Goal: Browse casually

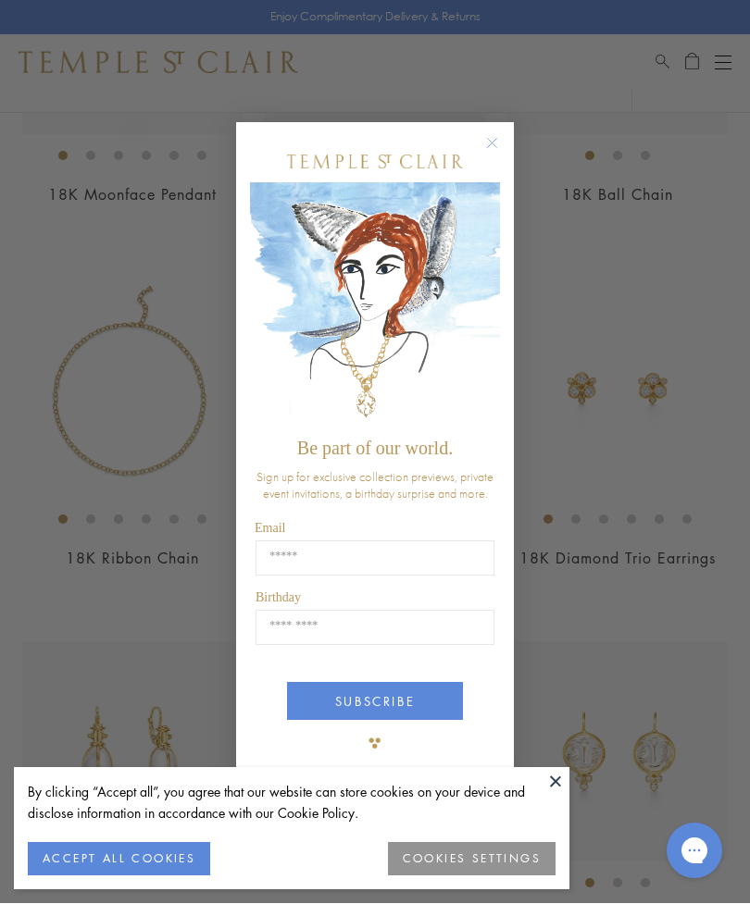
scroll to position [355, 0]
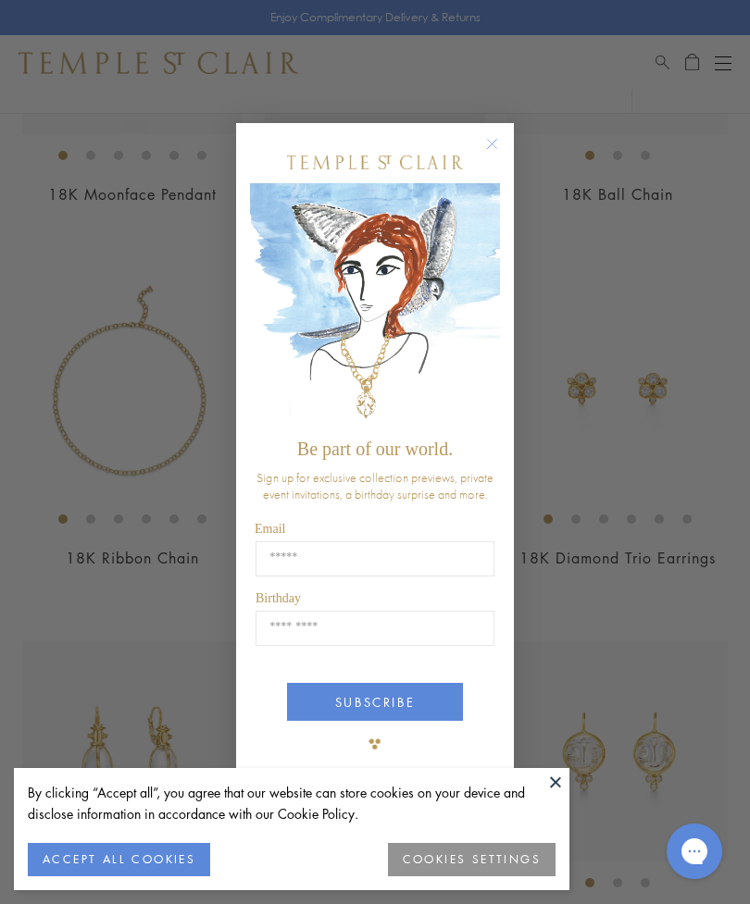
click at [493, 155] on circle "Close dialog" at bounding box center [492, 143] width 22 height 22
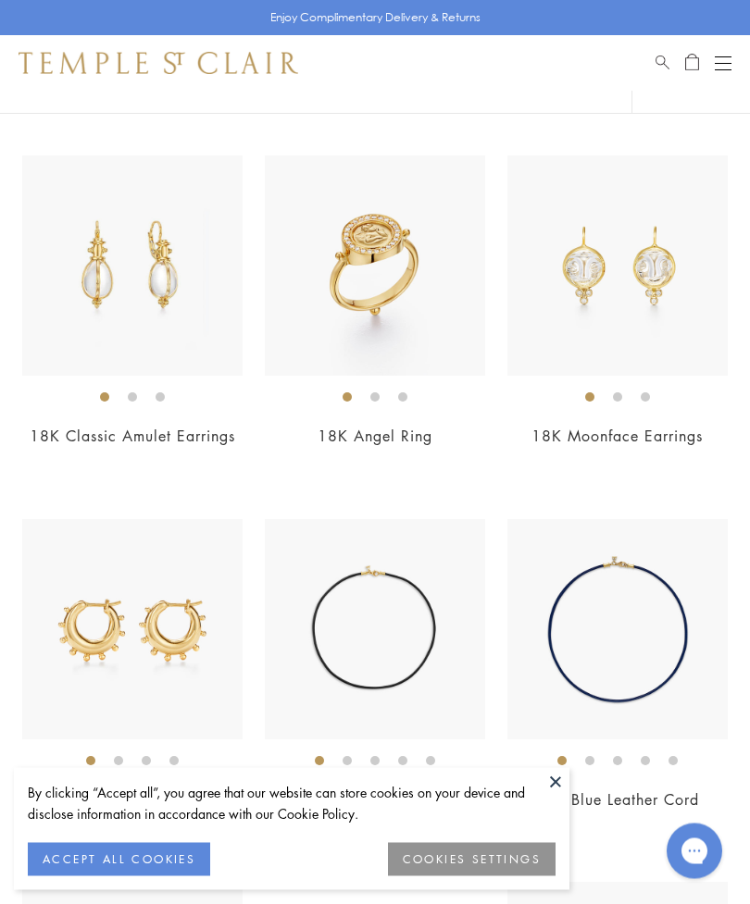
scroll to position [841, 0]
click at [374, 281] on img at bounding box center [375, 265] width 220 height 220
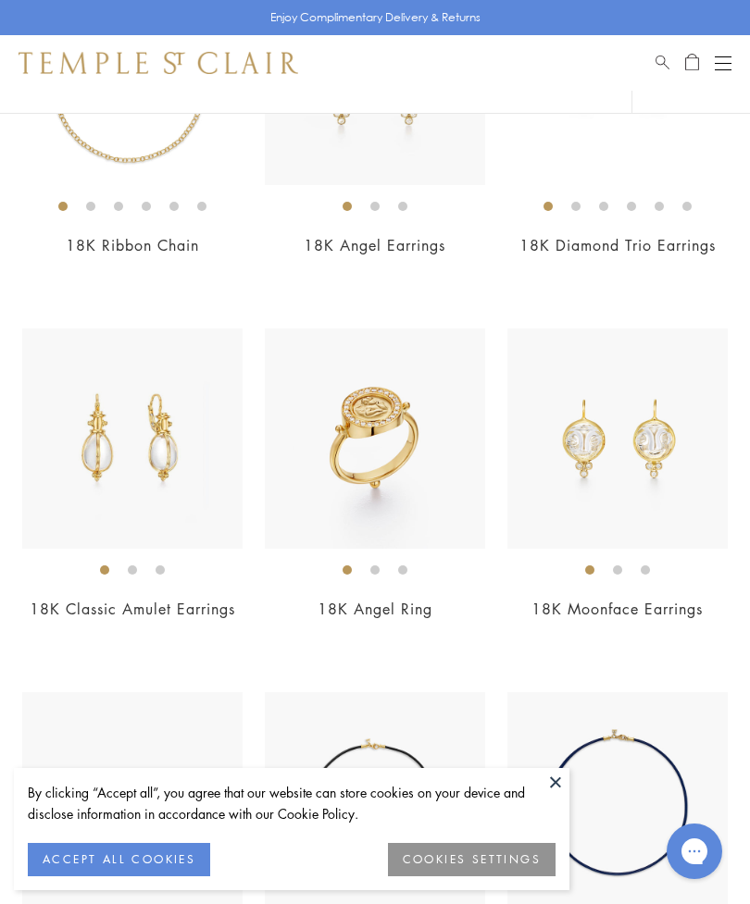
scroll to position [901, 0]
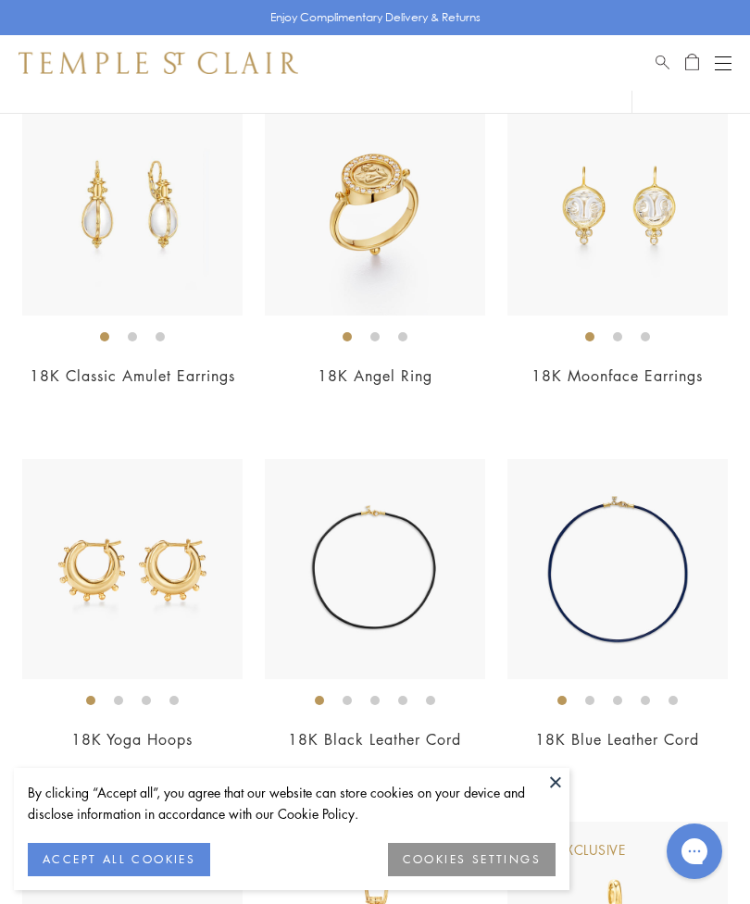
click at [592, 659] on img at bounding box center [617, 569] width 220 height 220
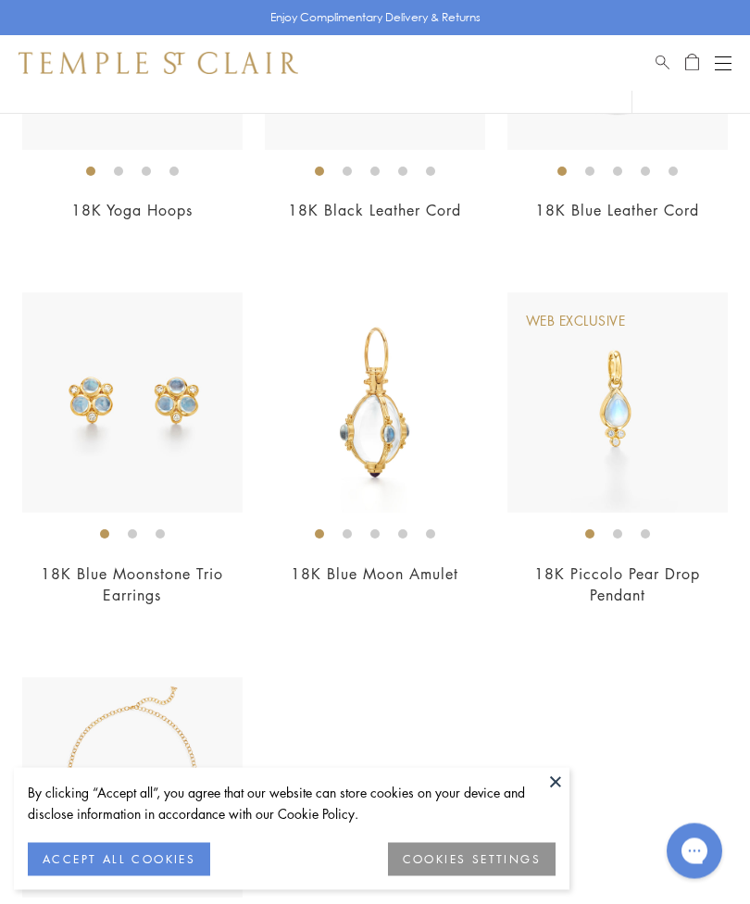
scroll to position [1410, 0]
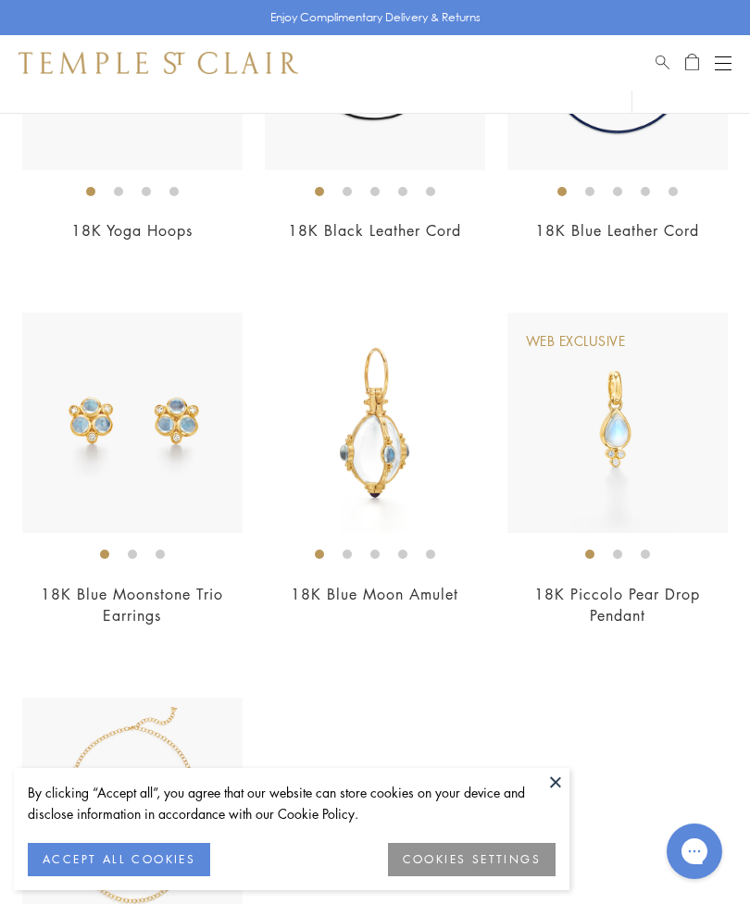
click at [634, 403] on img at bounding box center [617, 423] width 220 height 220
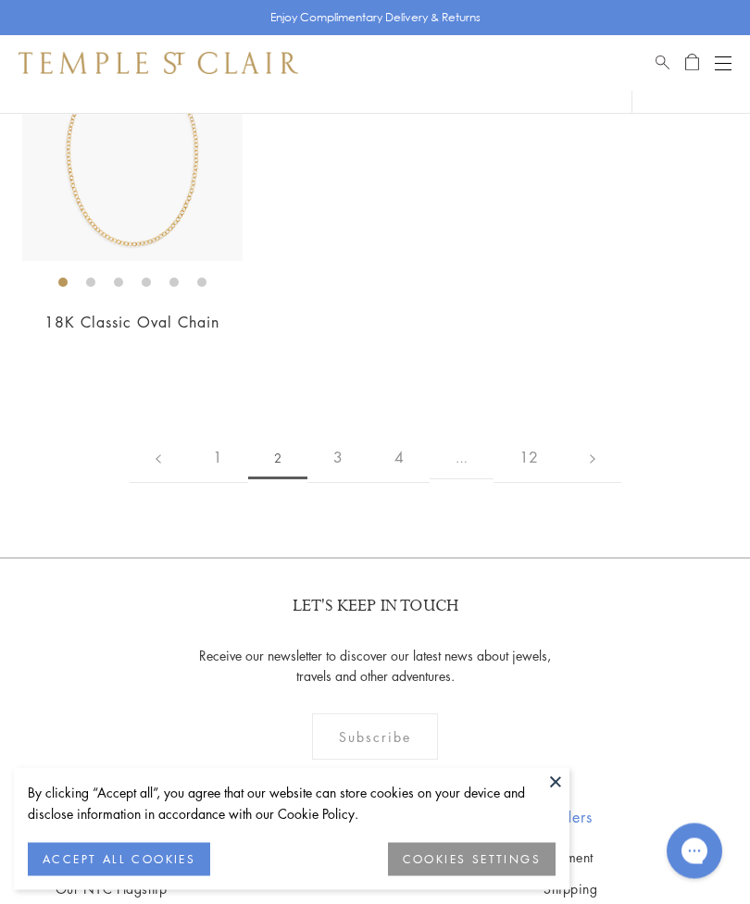
scroll to position [2078, 0]
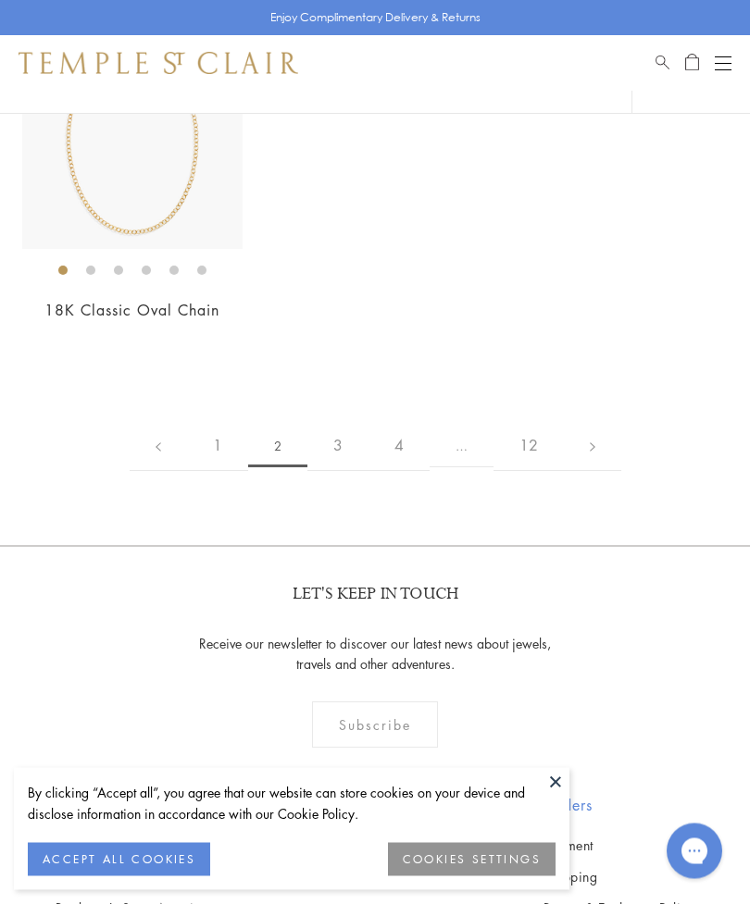
click at [346, 440] on link "3" at bounding box center [337, 446] width 61 height 51
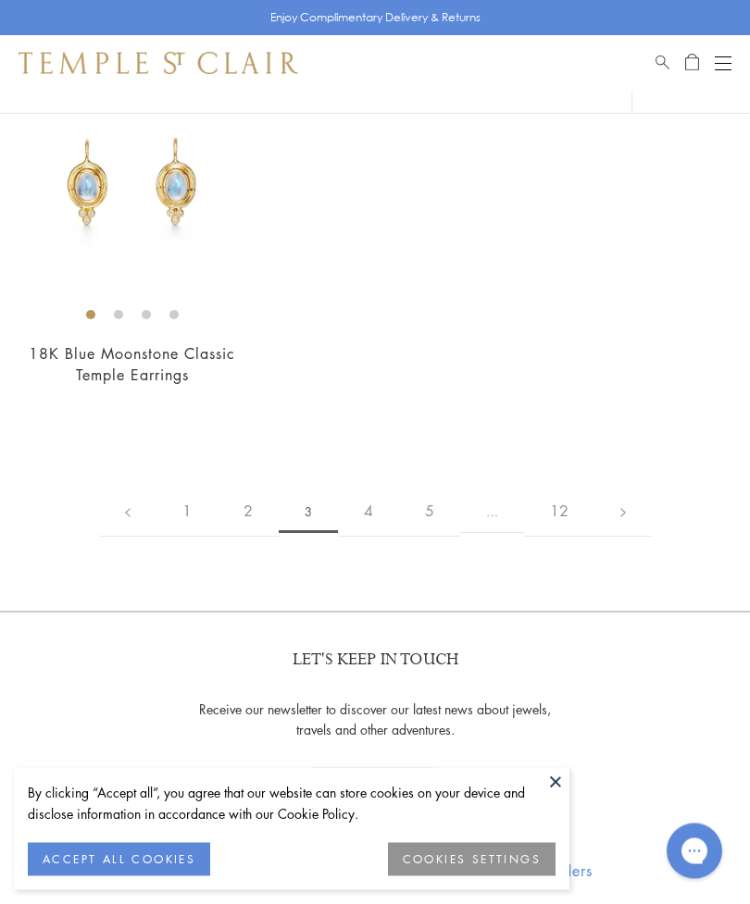
scroll to position [2071, 0]
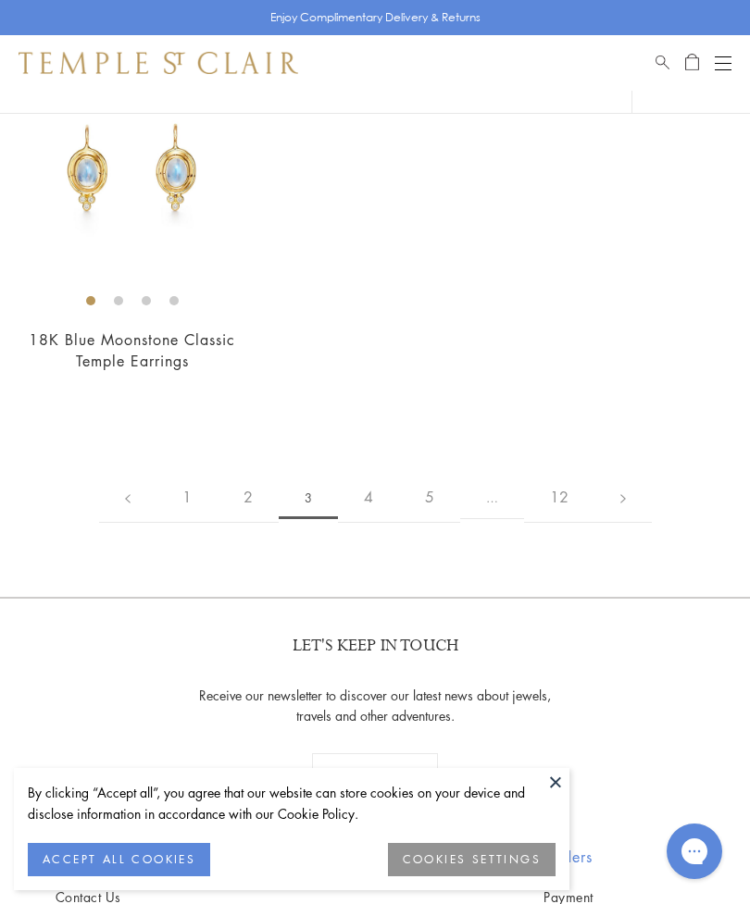
click at [374, 491] on link "4" at bounding box center [368, 497] width 61 height 51
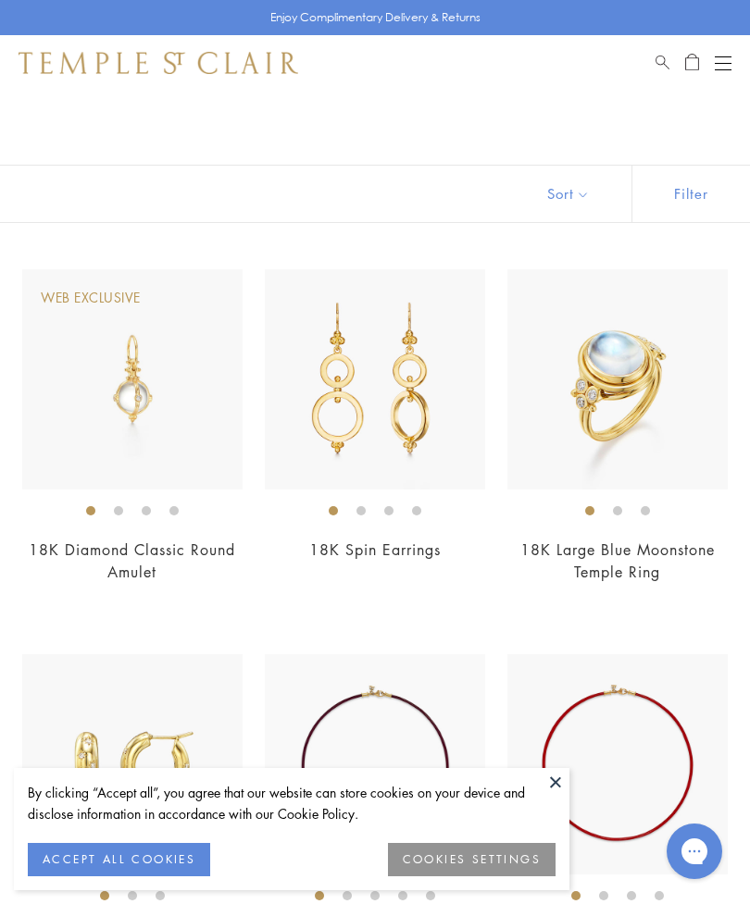
click at [143, 379] on img at bounding box center [132, 379] width 220 height 220
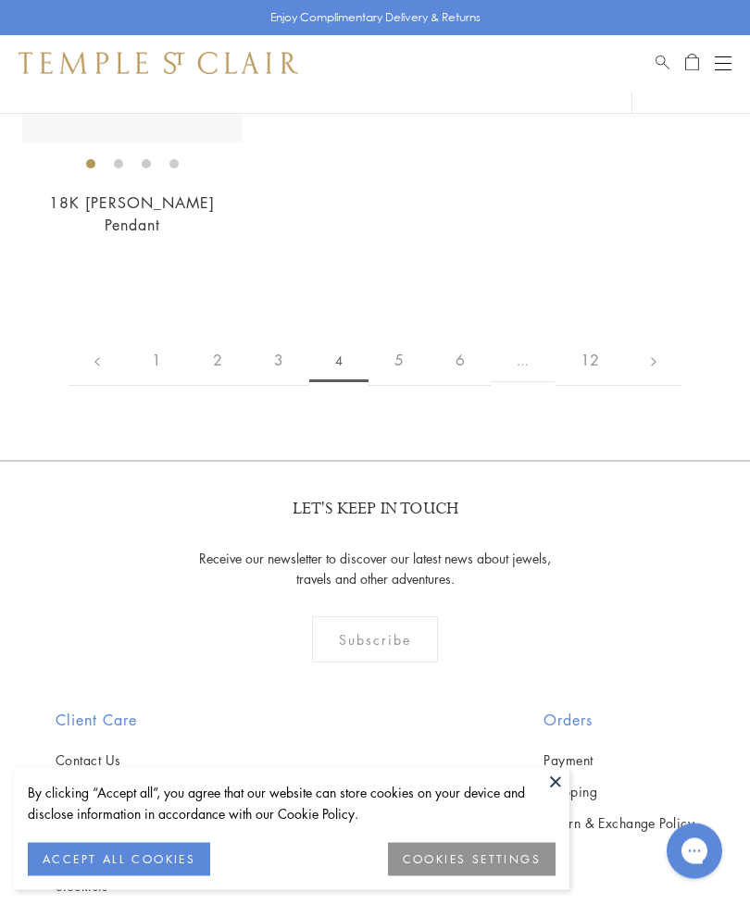
scroll to position [2226, 0]
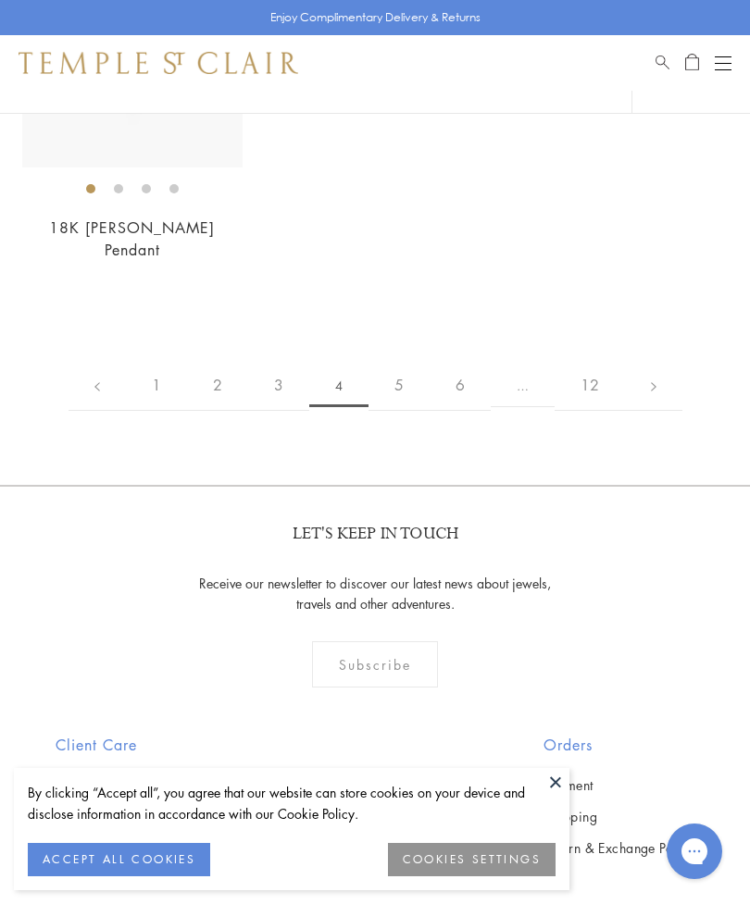
click at [406, 360] on link "5" at bounding box center [398, 385] width 61 height 51
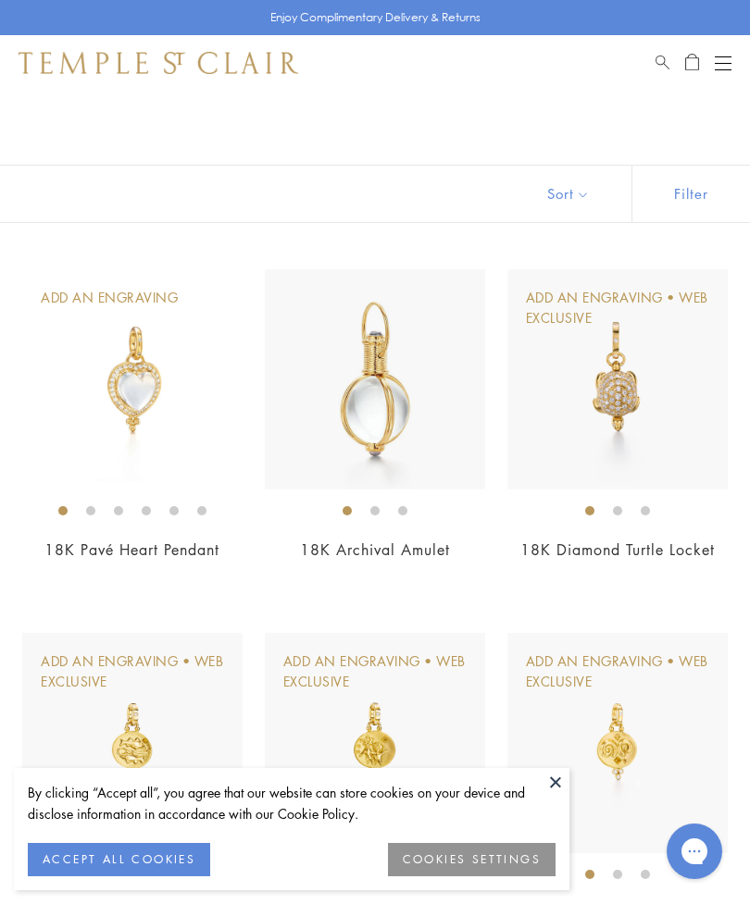
click at [181, 398] on img at bounding box center [132, 379] width 220 height 220
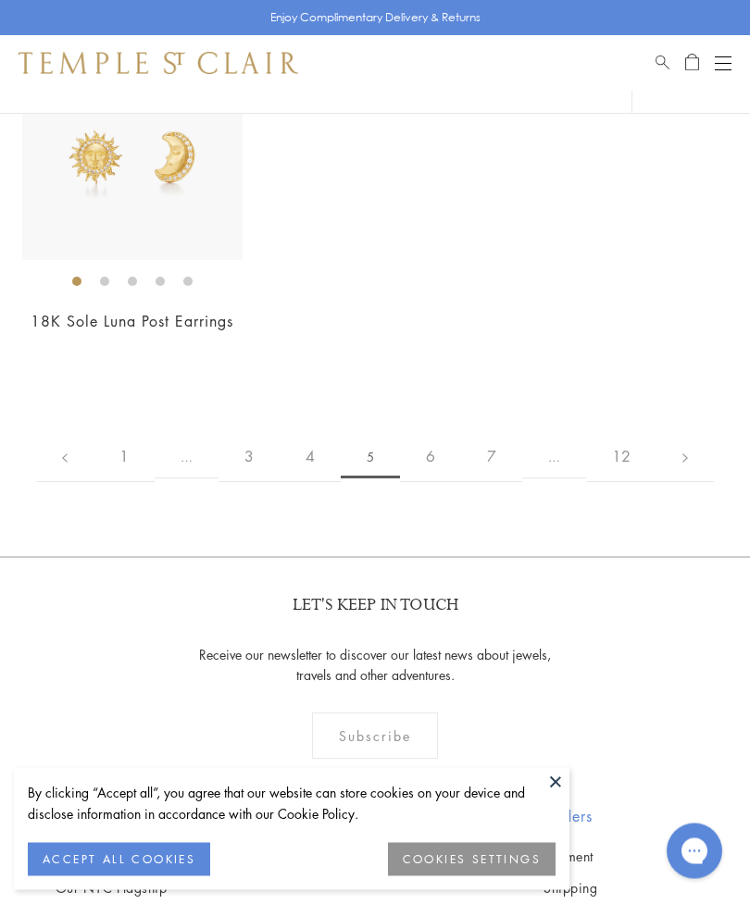
scroll to position [2069, 0]
click at [436, 452] on link "6" at bounding box center [430, 455] width 61 height 51
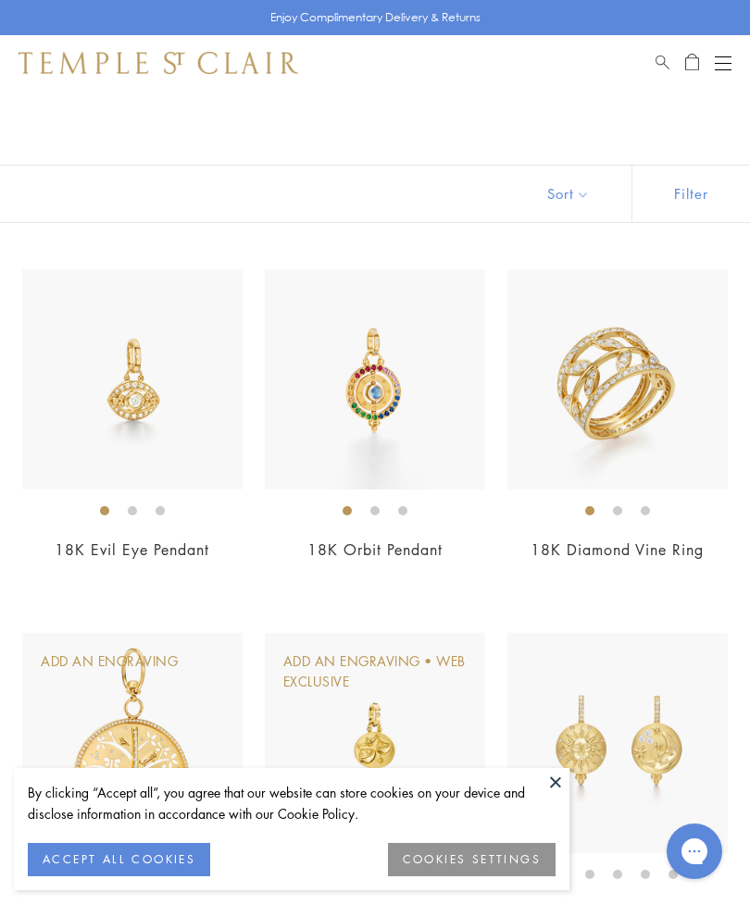
click at [197, 416] on img at bounding box center [132, 379] width 220 height 220
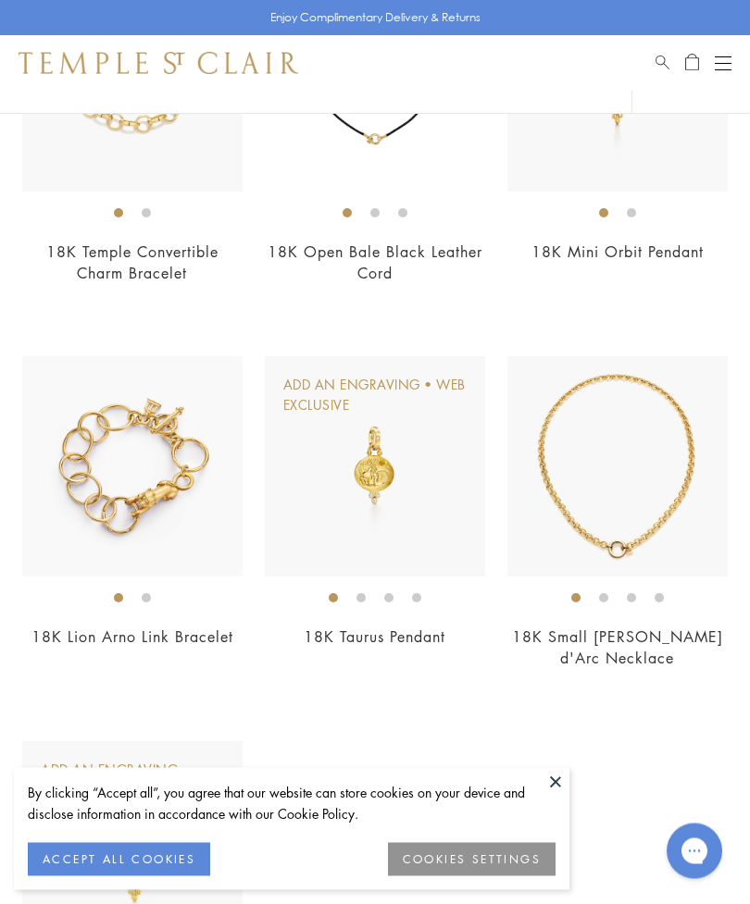
scroll to position [1390, 0]
click at [626, 532] on img at bounding box center [617, 465] width 220 height 220
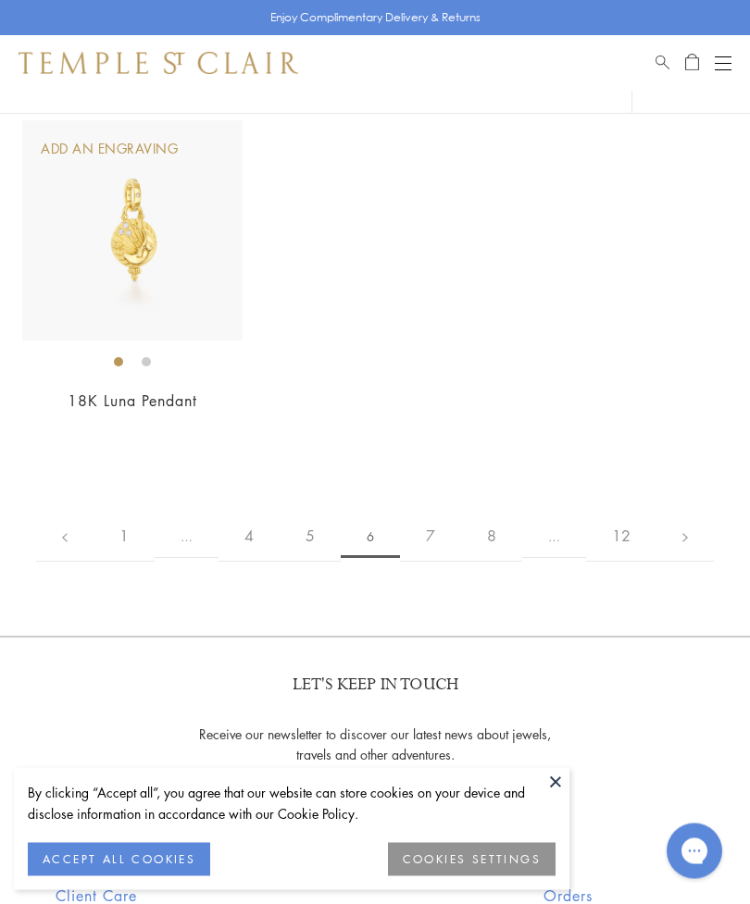
scroll to position [2011, 0]
click at [435, 553] on link "7" at bounding box center [430, 535] width 61 height 51
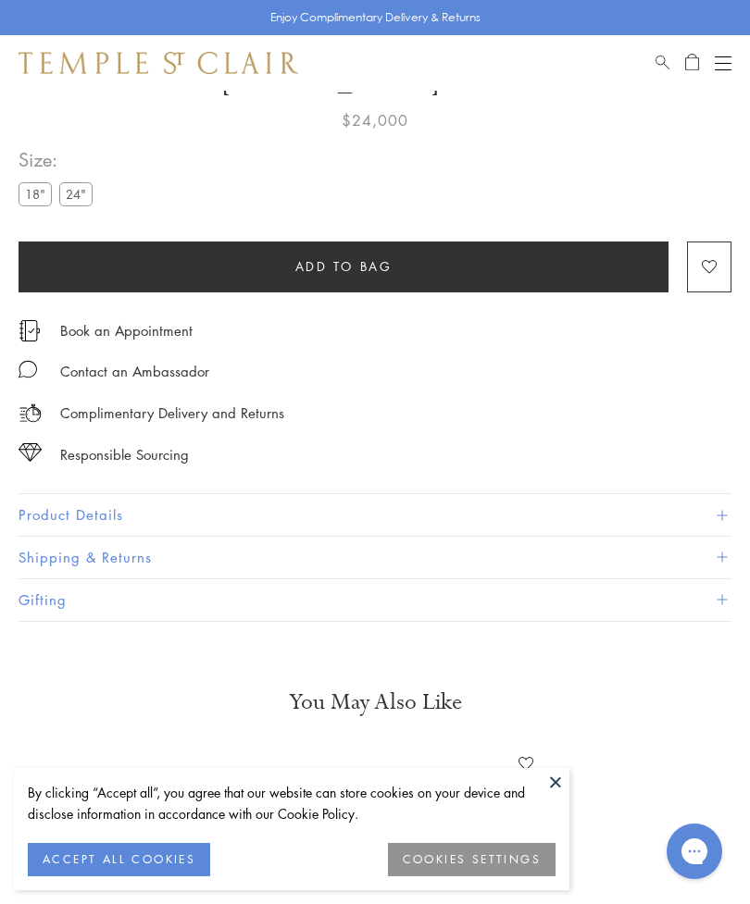
scroll to position [91, 0]
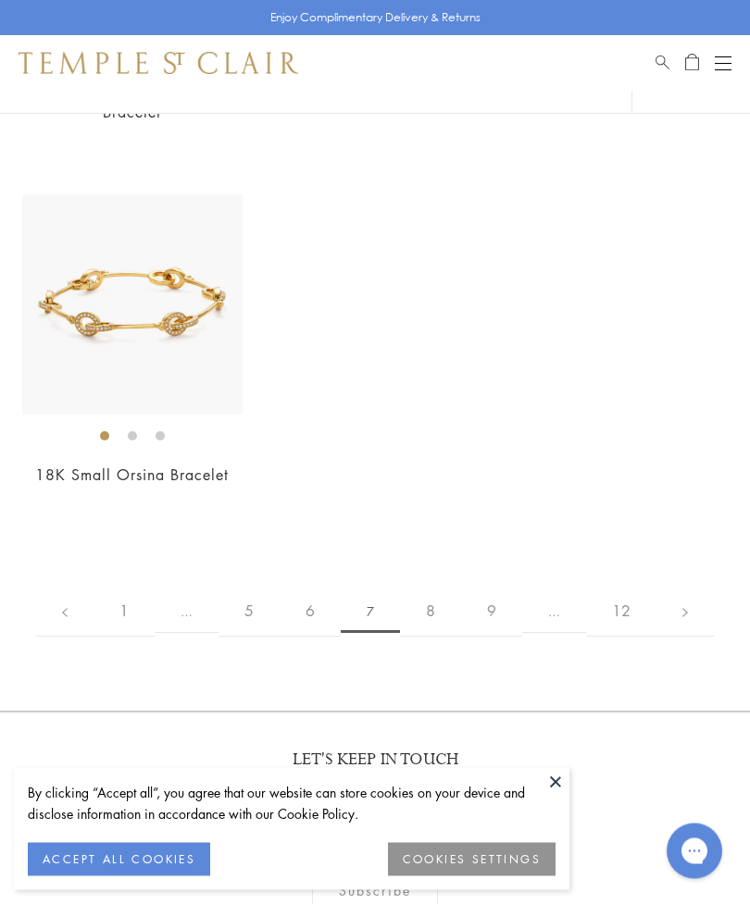
scroll to position [1982, 0]
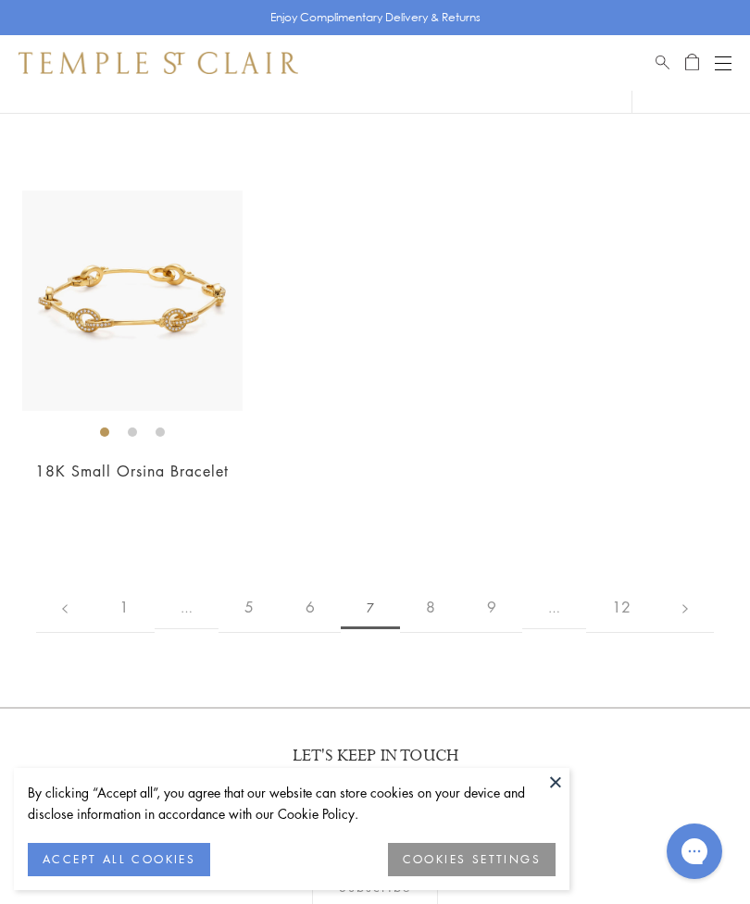
click at [441, 599] on link "8" at bounding box center [430, 607] width 61 height 51
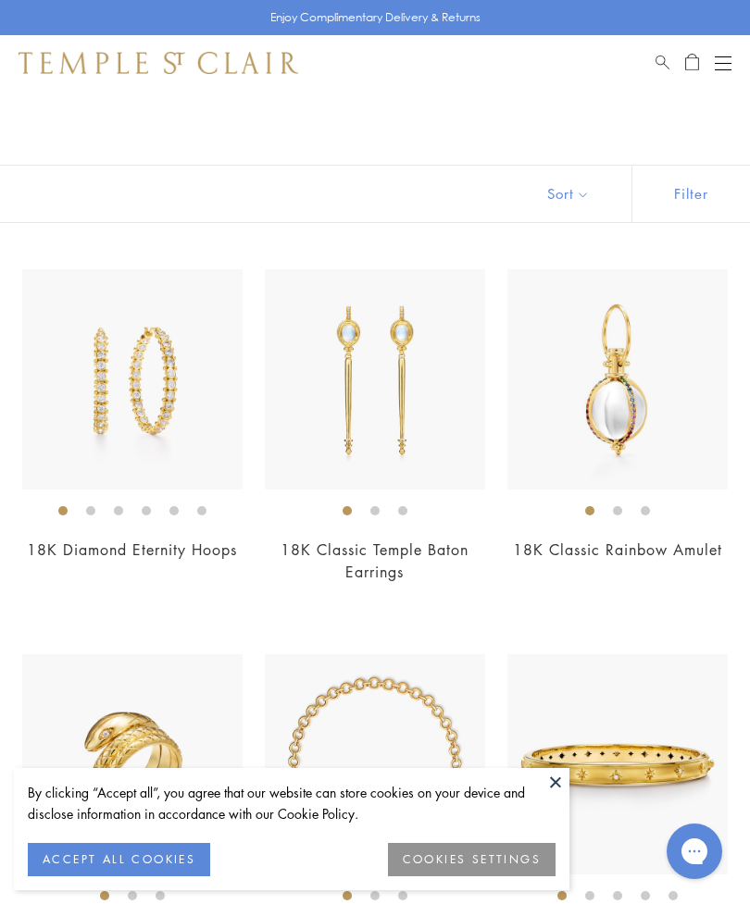
click at [628, 436] on img at bounding box center [617, 379] width 220 height 220
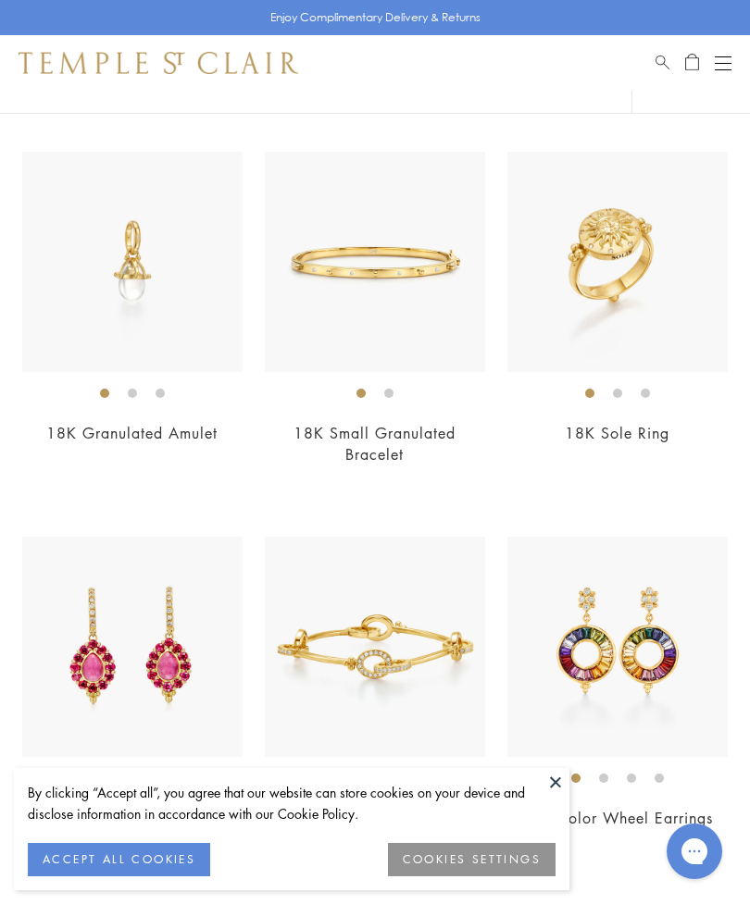
scroll to position [1272, 0]
click at [142, 250] on img at bounding box center [132, 263] width 220 height 220
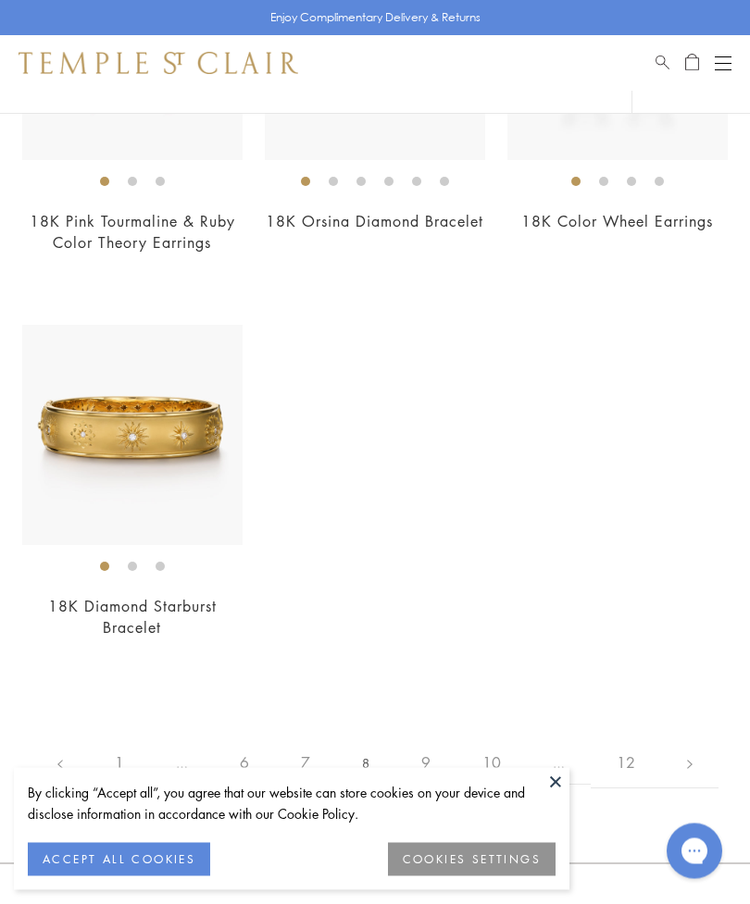
scroll to position [1870, 0]
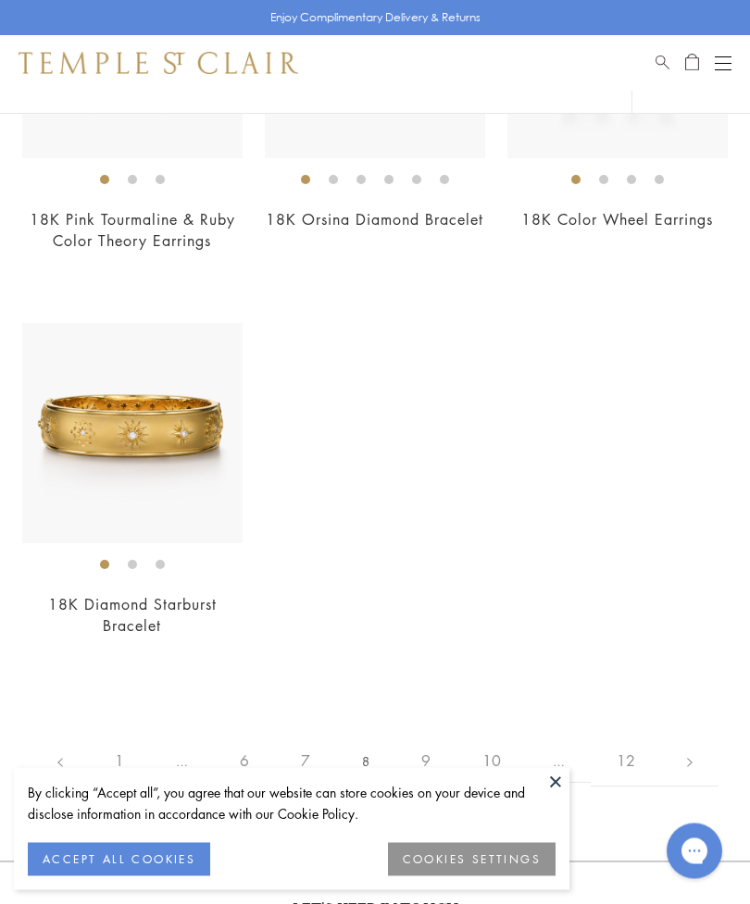
click at [435, 737] on link "9" at bounding box center [425, 762] width 61 height 51
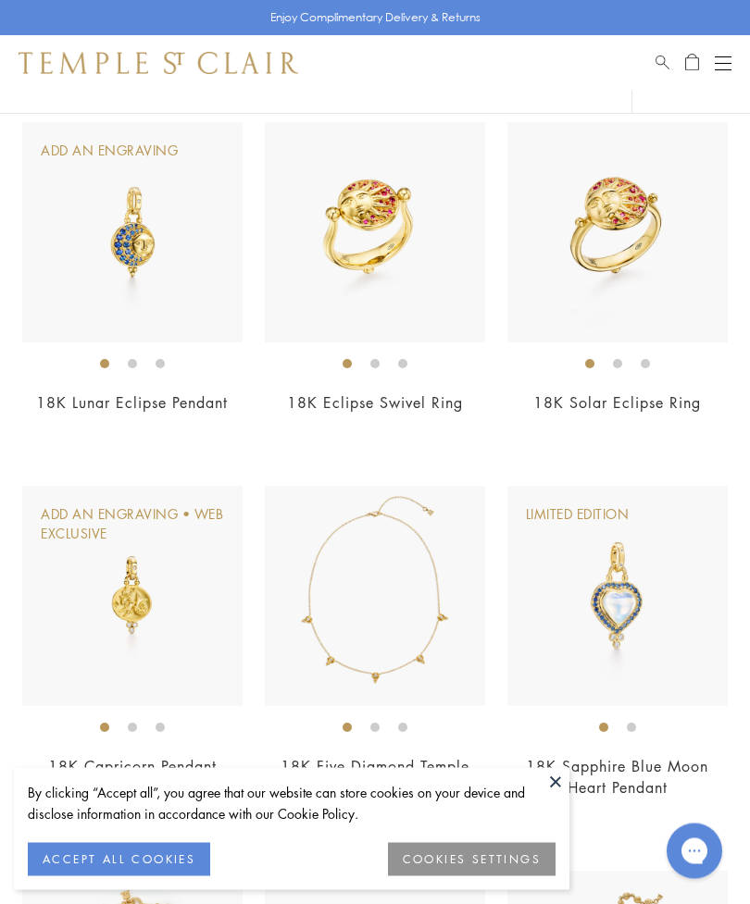
scroll to position [875, 0]
click at [635, 629] on img at bounding box center [617, 596] width 220 height 220
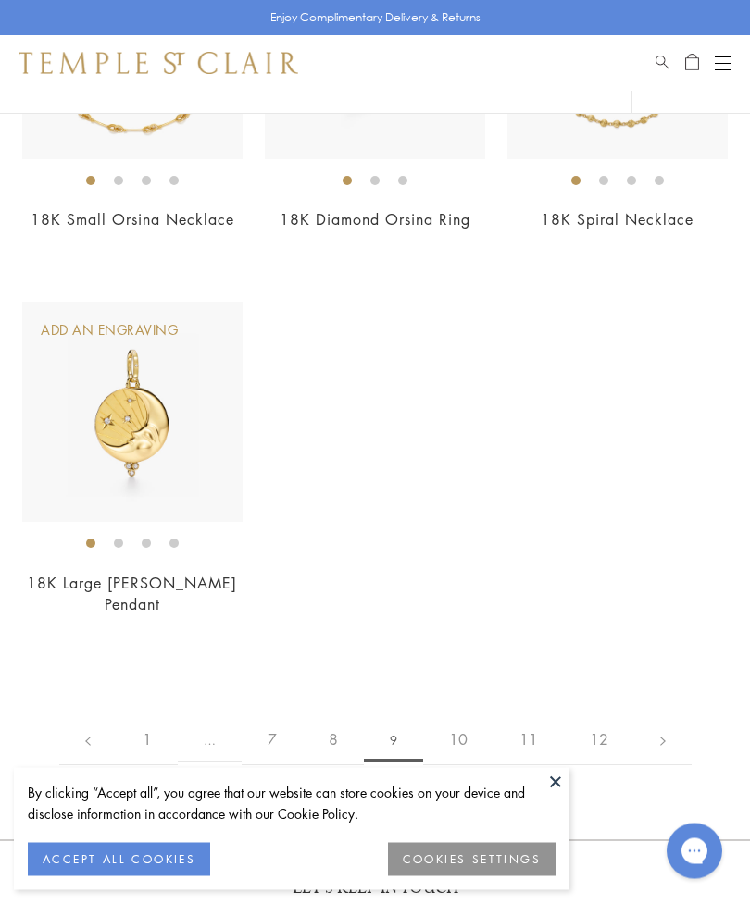
scroll to position [1808, 0]
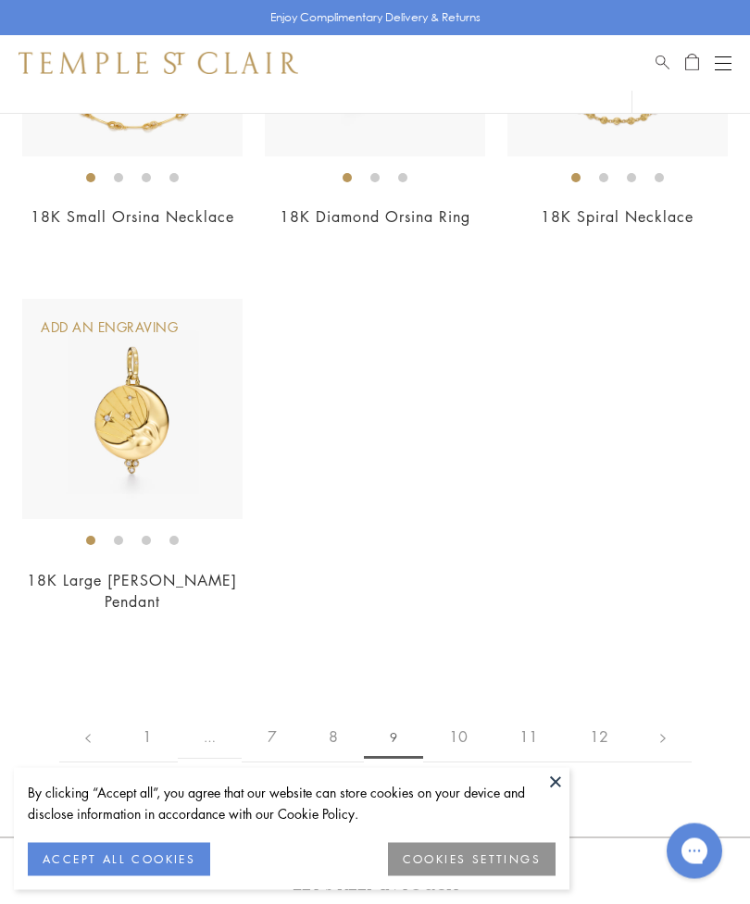
click at [473, 713] on link "10" at bounding box center [458, 738] width 70 height 51
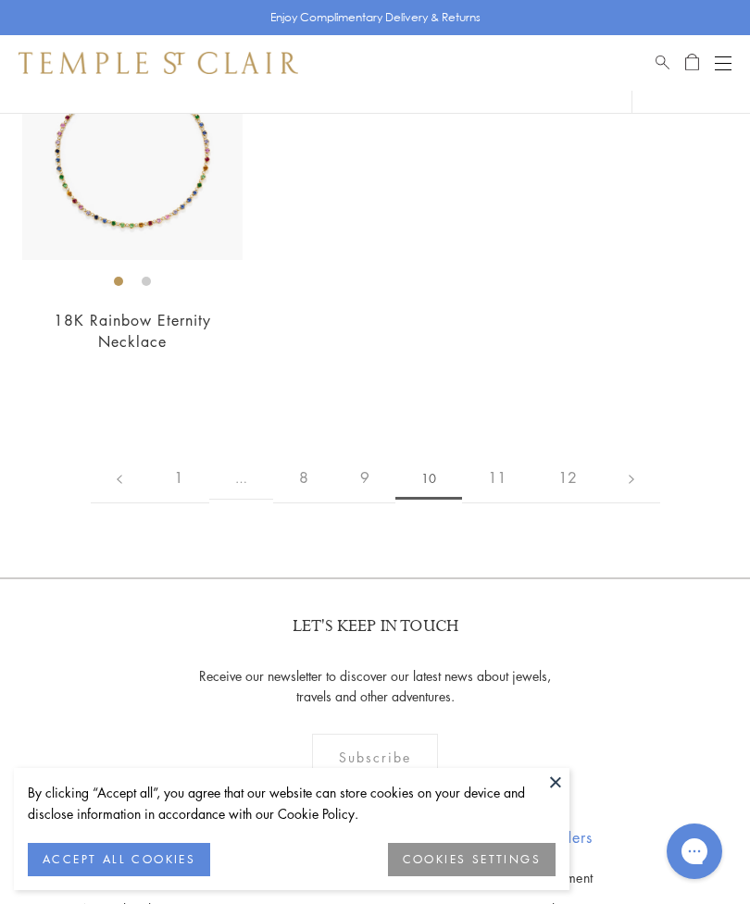
scroll to position [2069, 0]
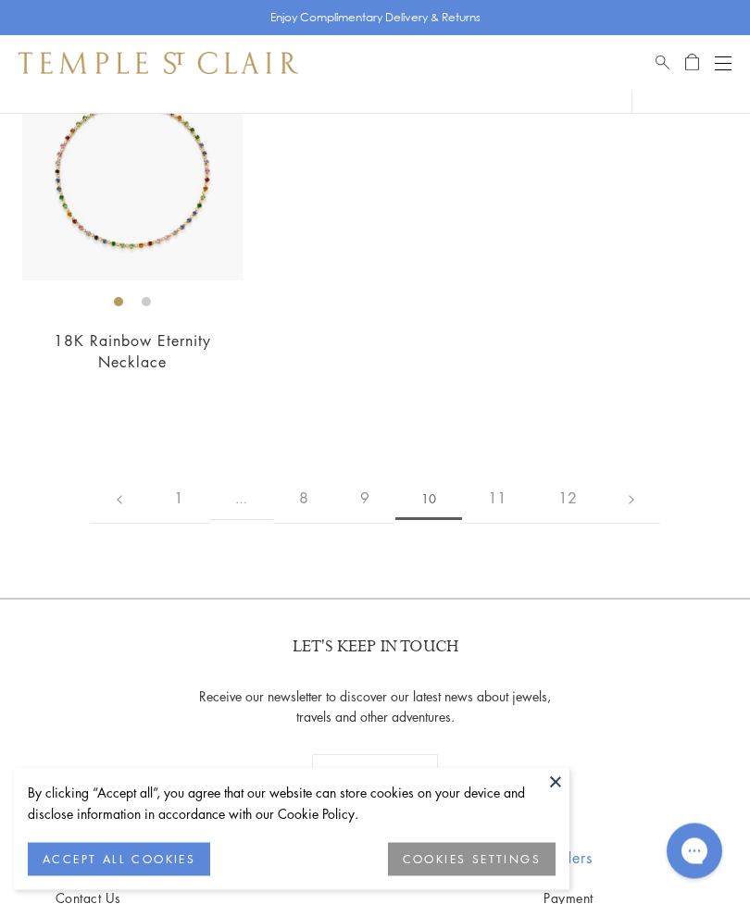
click at [496, 478] on link "11" at bounding box center [497, 499] width 70 height 51
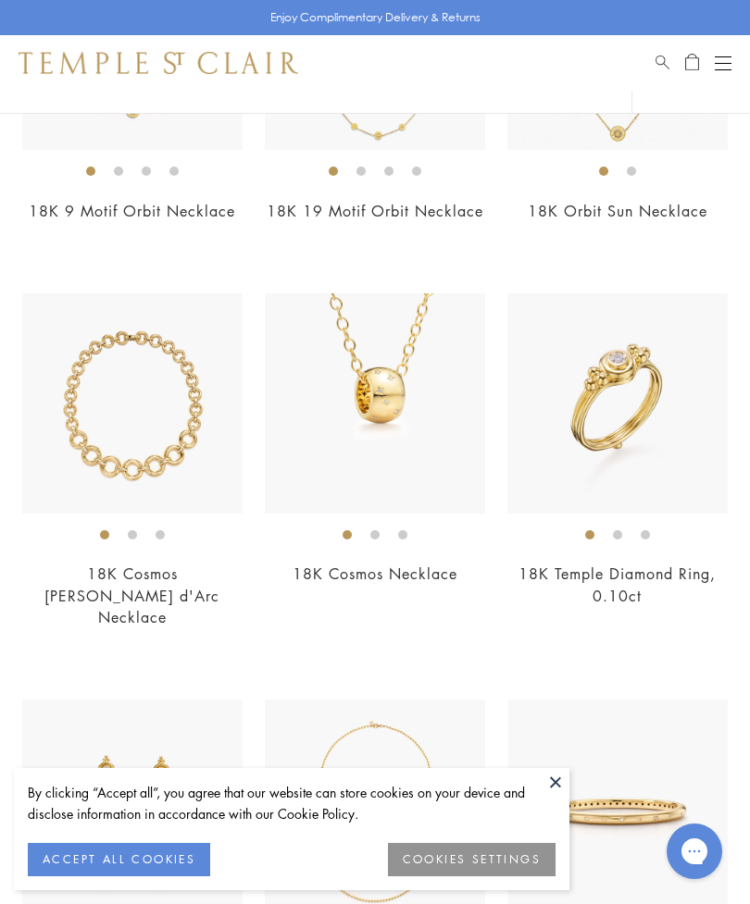
scroll to position [721, 0]
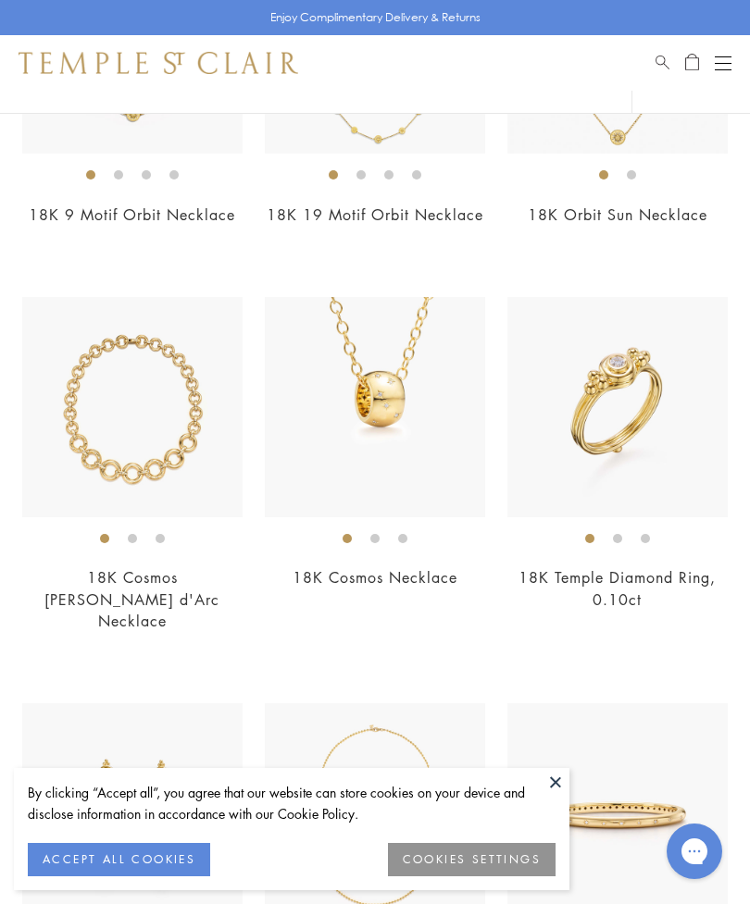
click at [416, 403] on img at bounding box center [375, 407] width 220 height 220
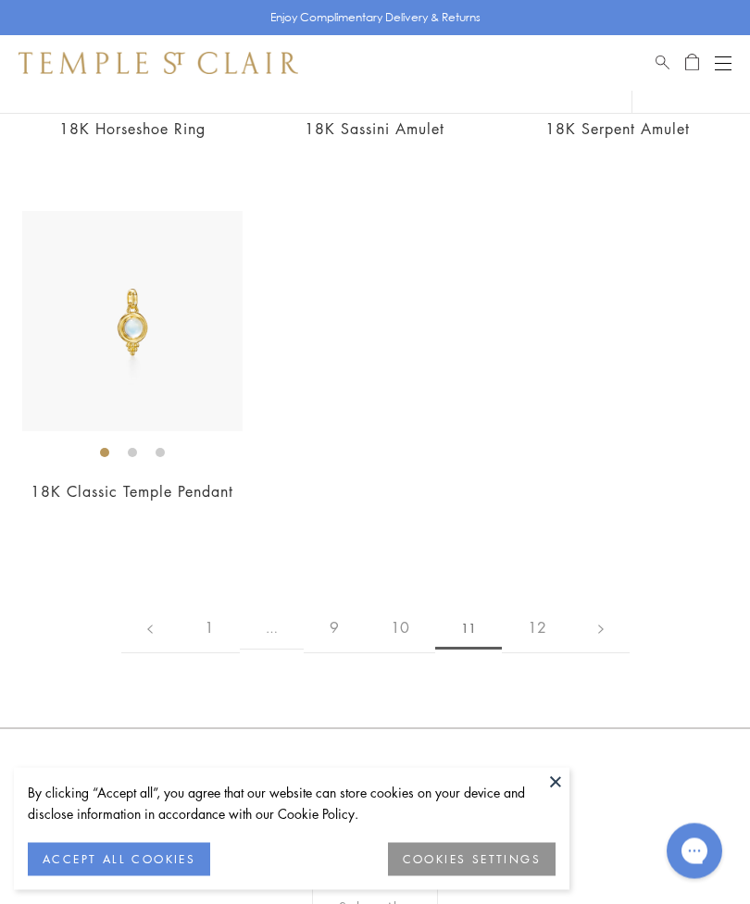
scroll to position [1972, 0]
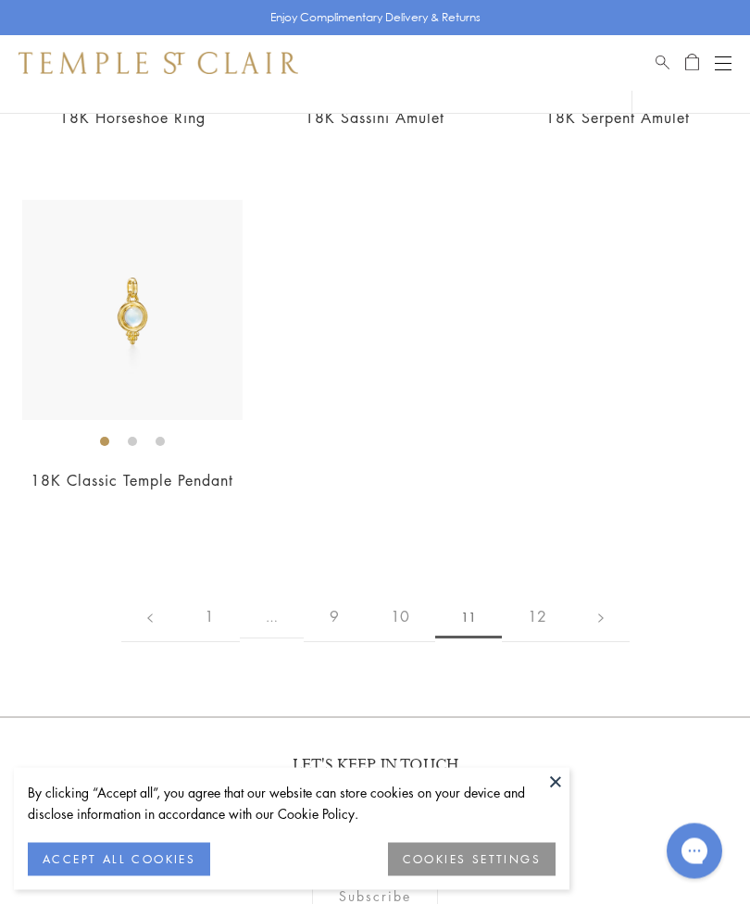
click at [162, 296] on img at bounding box center [132, 311] width 220 height 220
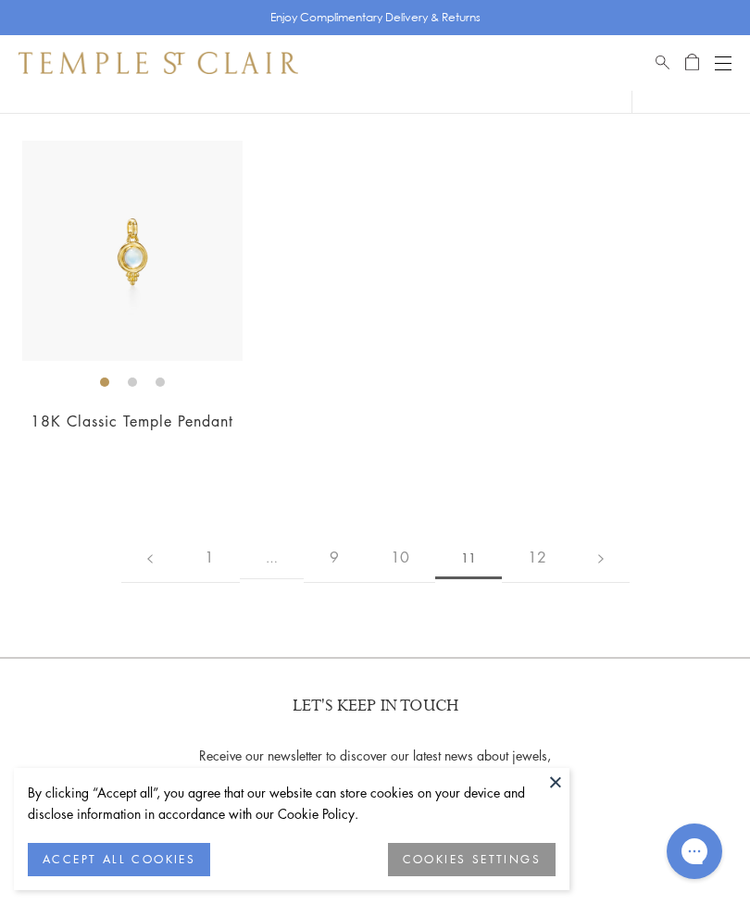
click at [546, 532] on link "12" at bounding box center [537, 557] width 70 height 51
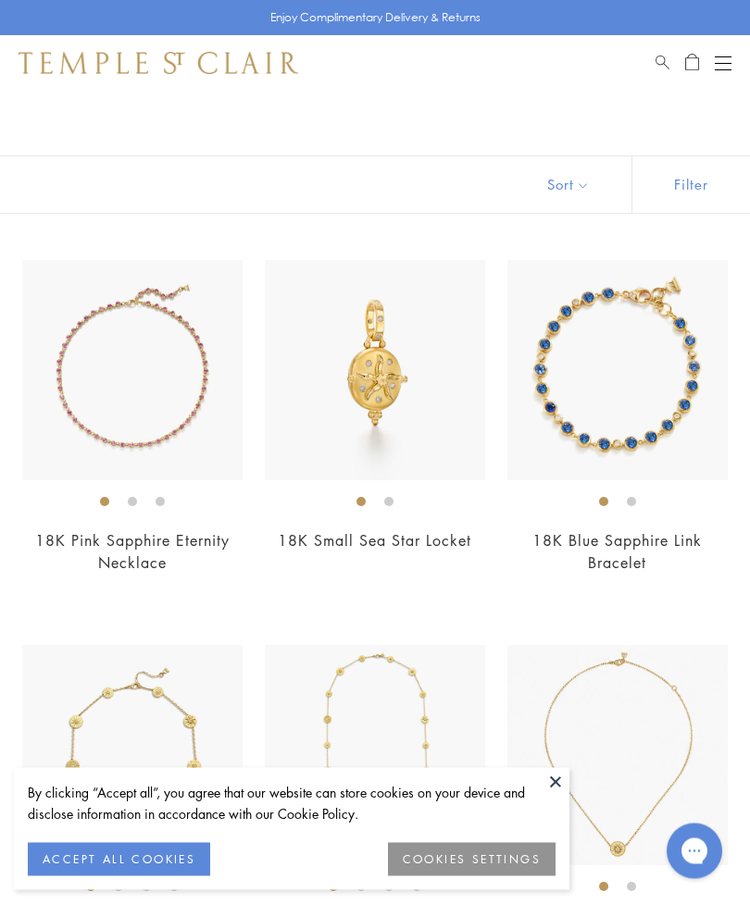
scroll to position [0, 0]
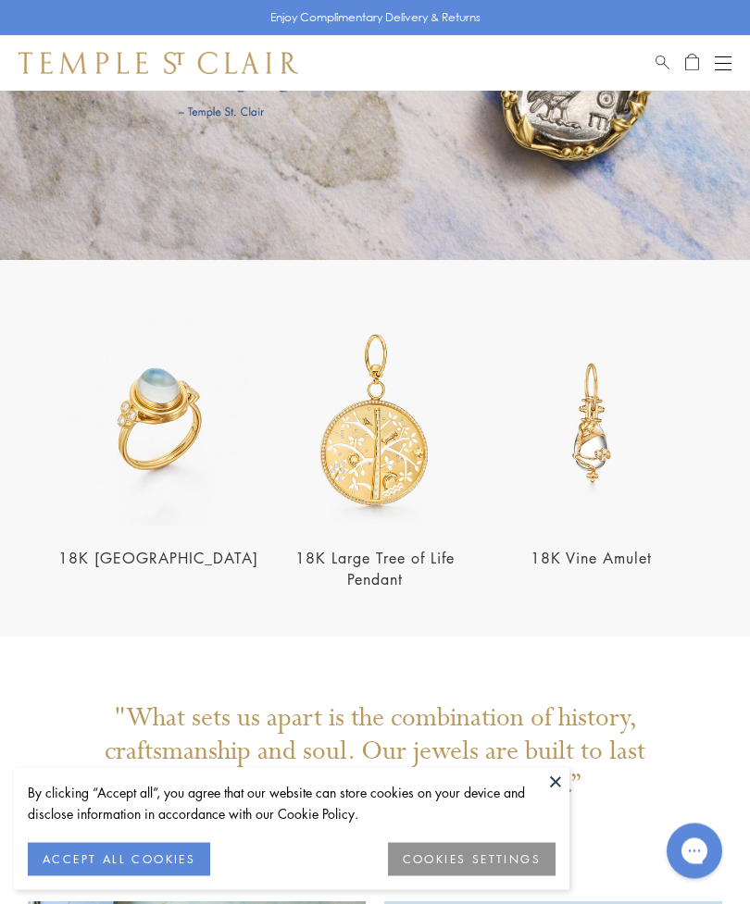
scroll to position [2513, 0]
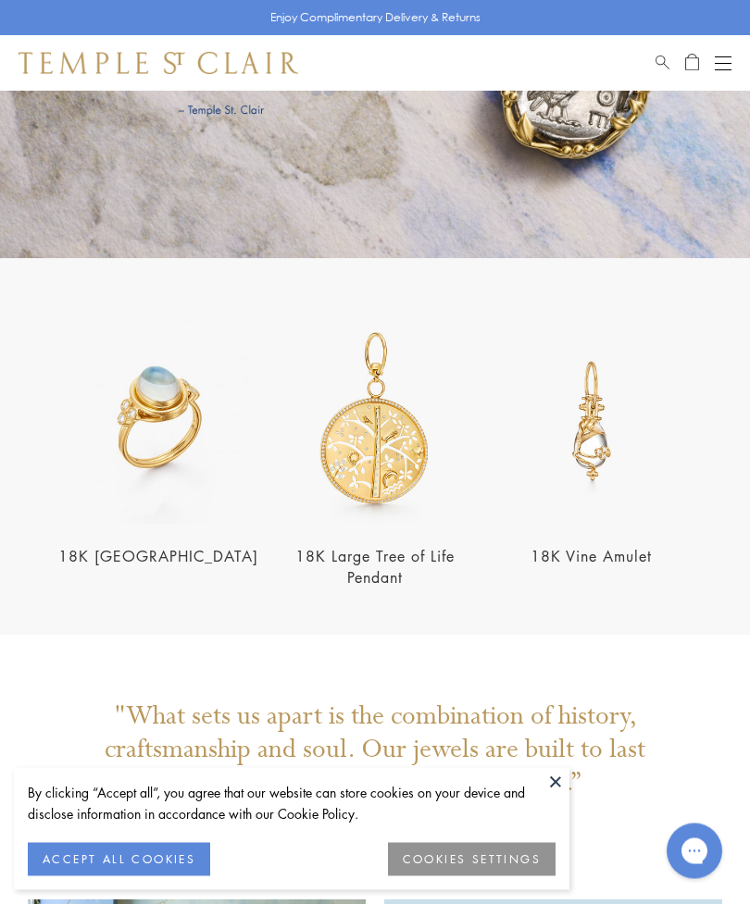
click at [598, 460] on img at bounding box center [591, 421] width 205 height 205
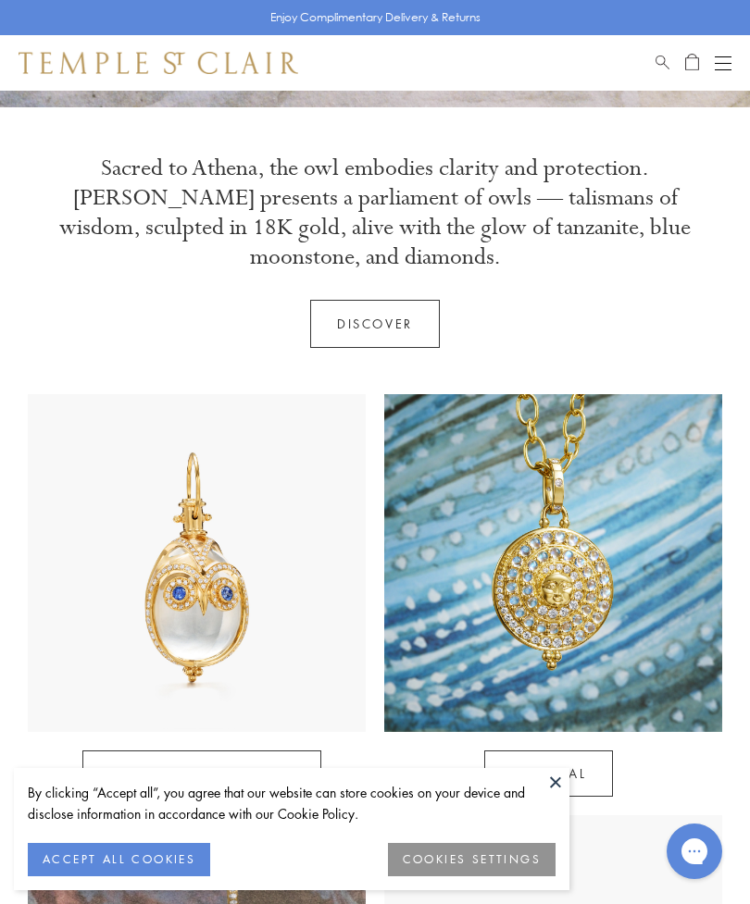
scroll to position [537, 0]
